Goal: Task Accomplishment & Management: Use online tool/utility

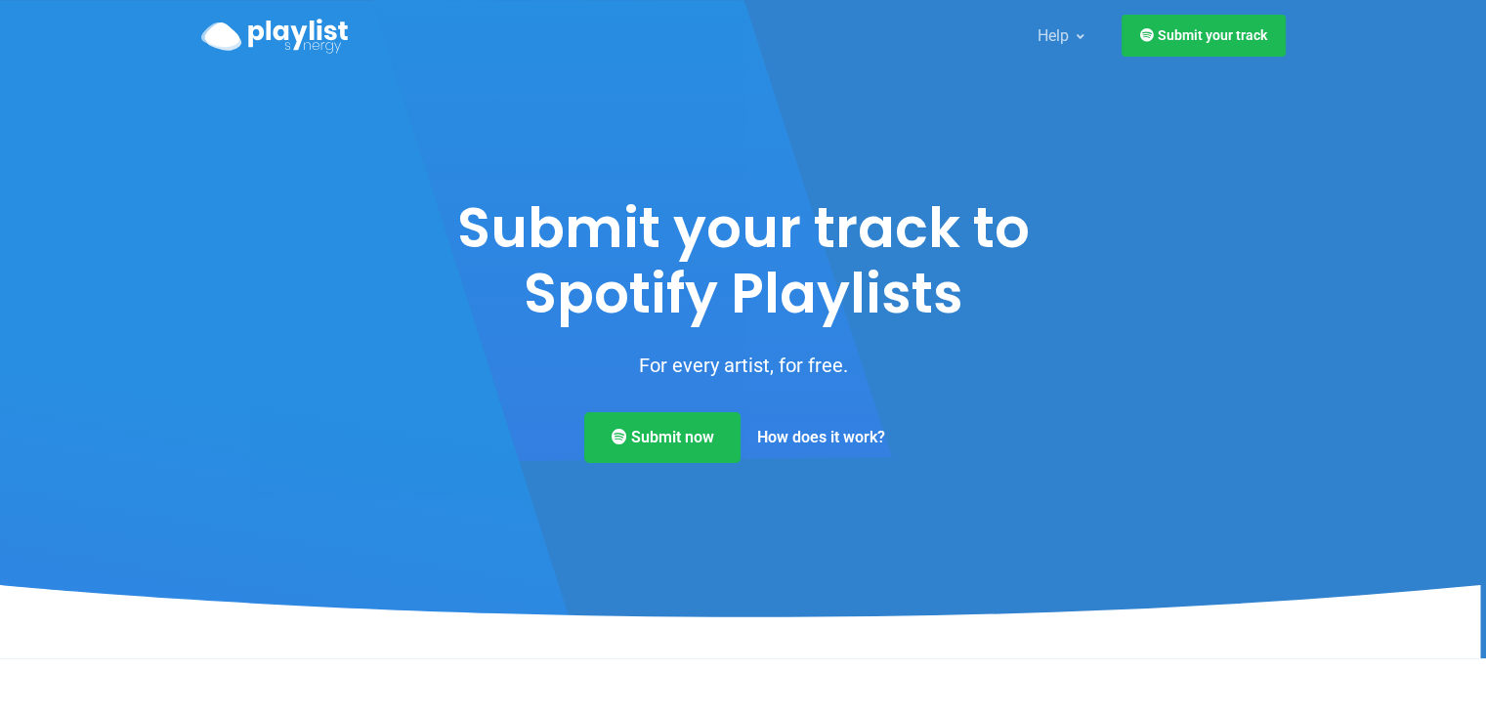
click at [787, 431] on link "How does it work?" at bounding box center [820, 437] width 161 height 51
click at [696, 422] on link "Submit now" at bounding box center [662, 434] width 156 height 51
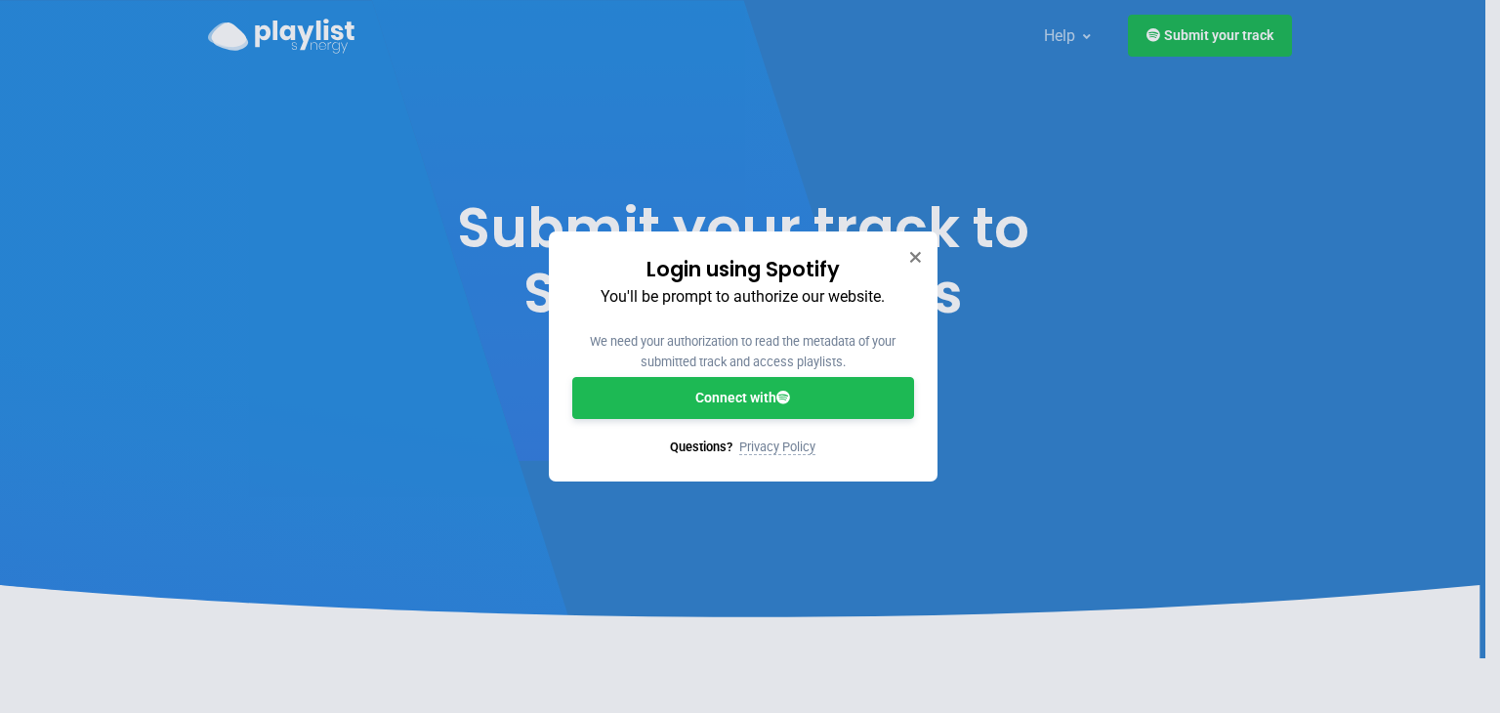
click at [745, 392] on link "Connect with" at bounding box center [743, 398] width 342 height 42
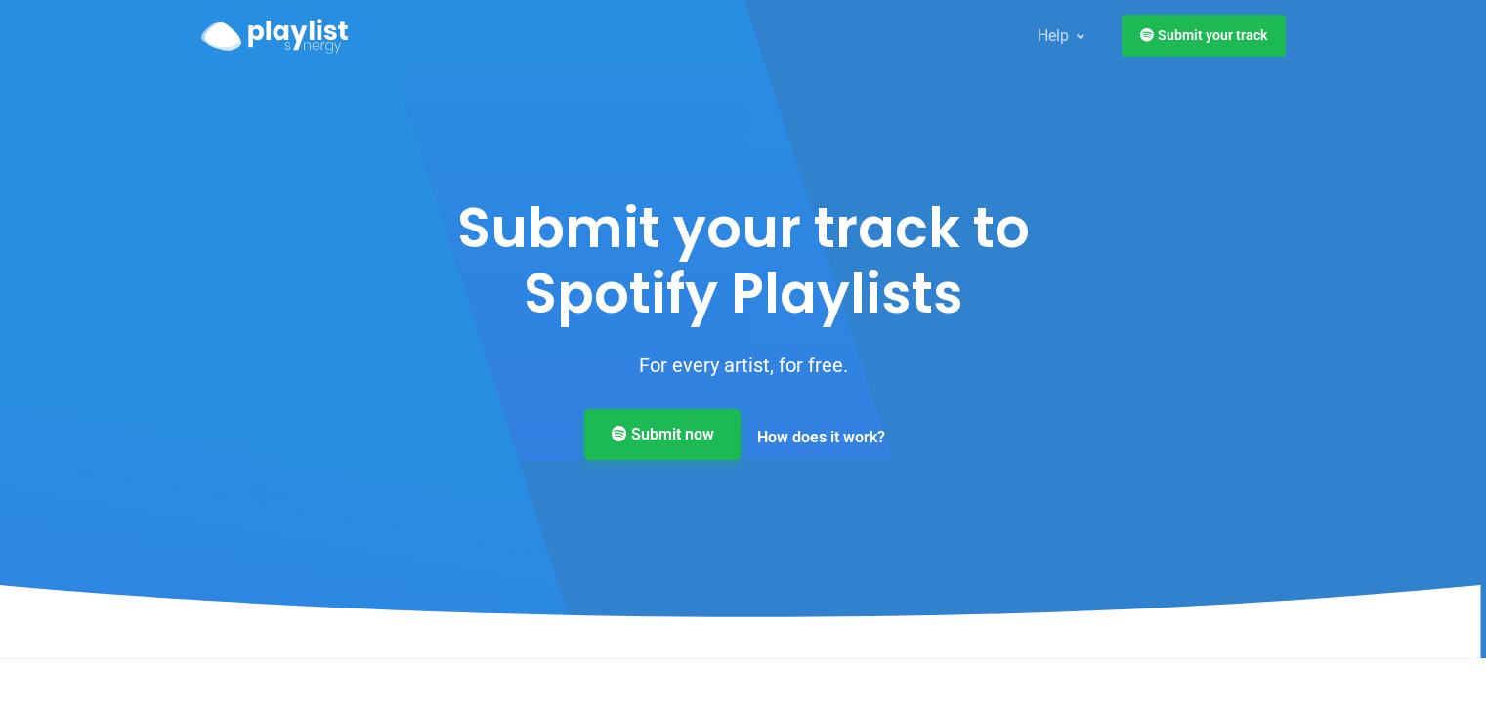
click at [689, 432] on link "Submit now" at bounding box center [662, 434] width 156 height 51
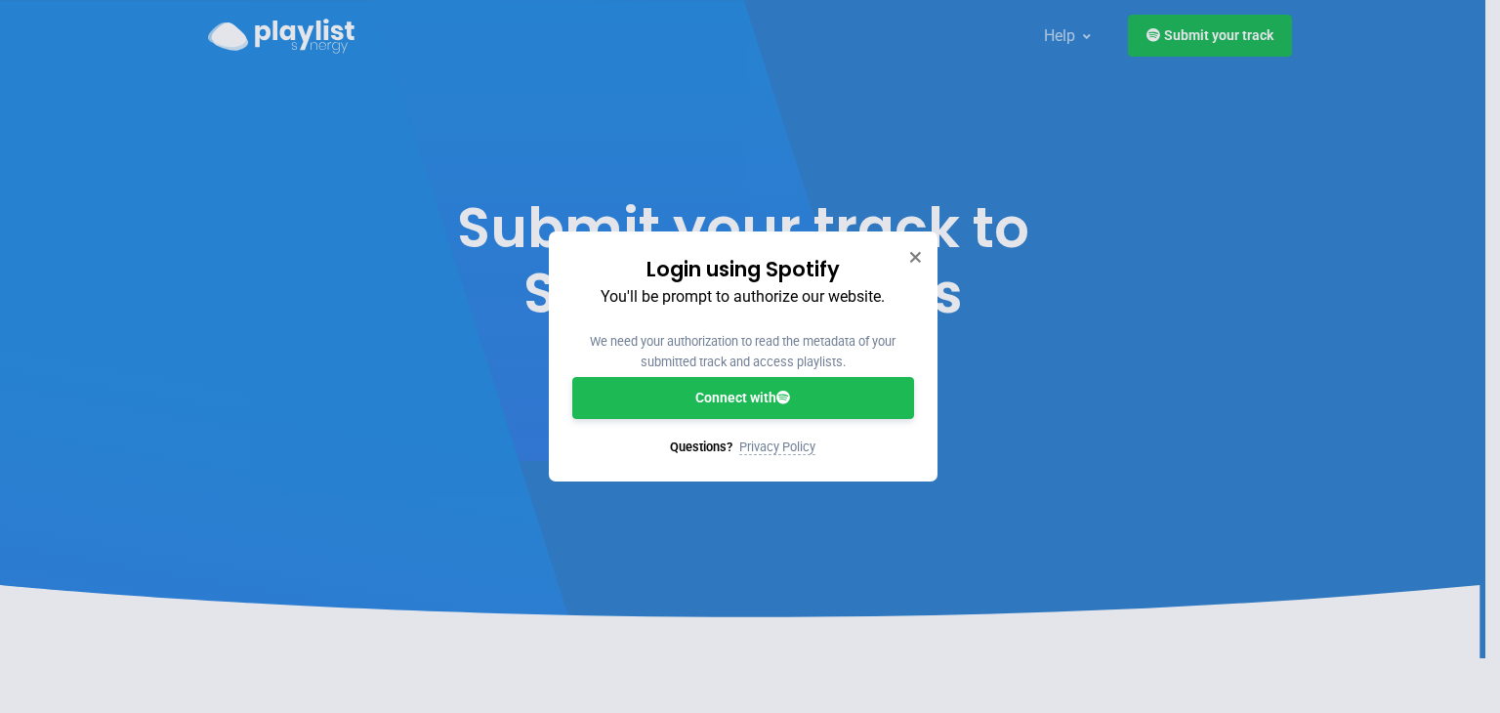
click at [719, 407] on link "Connect with" at bounding box center [743, 398] width 342 height 42
